Goal: Information Seeking & Learning: Compare options

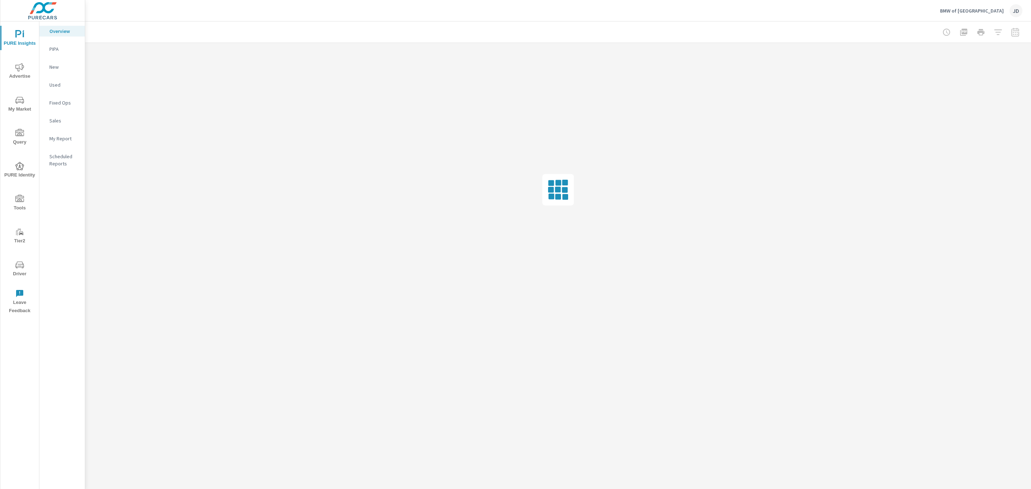
click at [21, 70] on icon "nav menu" at bounding box center [19, 67] width 9 height 9
click at [60, 47] on p "Search" at bounding box center [64, 48] width 30 height 7
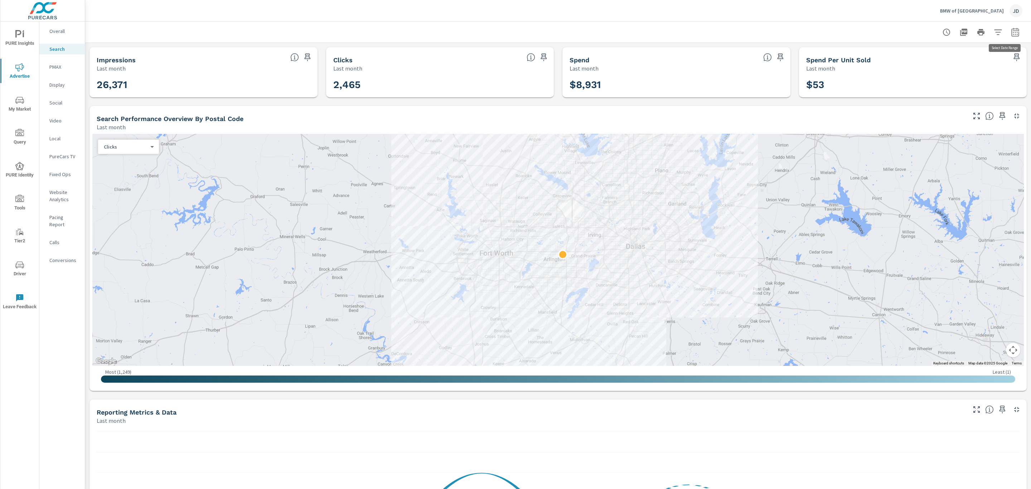
click at [1008, 38] on button "button" at bounding box center [1015, 32] width 14 height 14
select select "Last month"
click at [943, 83] on p "+ Add comparison" at bounding box center [957, 80] width 92 height 9
click at [944, 93] on select "Custom Previous period Previous month Previous year" at bounding box center [950, 93] width 72 height 14
select select "Previous month"
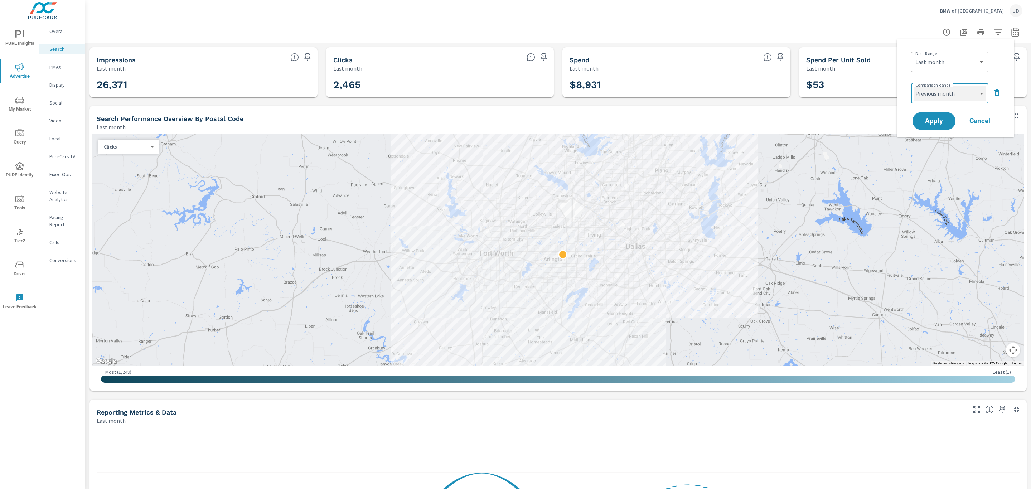
click at [914, 86] on select "Custom Previous period Previous month Previous year" at bounding box center [950, 93] width 72 height 14
click at [926, 121] on span "Apply" at bounding box center [933, 121] width 29 height 7
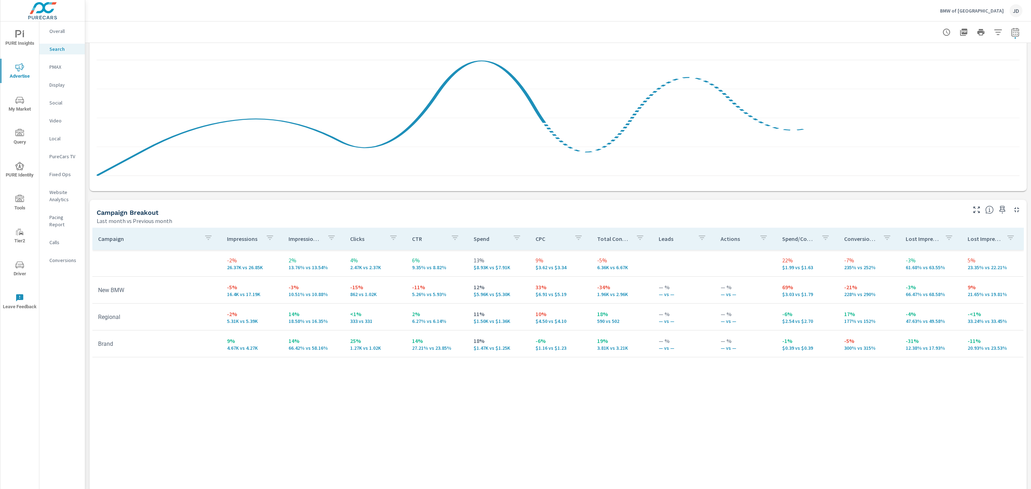
scroll to position [550, 0]
